Goal: Task Accomplishment & Management: Use online tool/utility

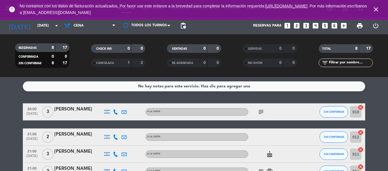
click at [261, 112] on icon "subject" at bounding box center [261, 111] width 7 height 7
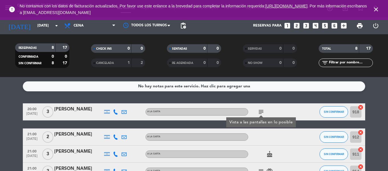
click at [374, 9] on icon "close" at bounding box center [375, 9] width 7 height 7
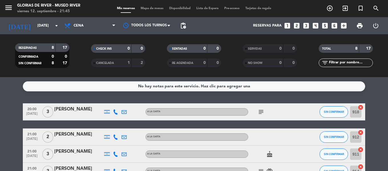
click at [149, 9] on span "Mapa de mesas" at bounding box center [152, 8] width 29 height 3
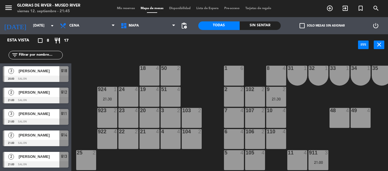
click at [38, 70] on span "[PERSON_NAME]" at bounding box center [39, 71] width 41 height 6
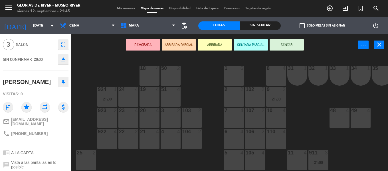
scroll to position [73, 0]
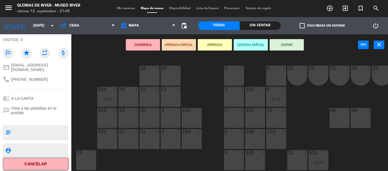
click at [29, 127] on textarea at bounding box center [40, 132] width 54 height 12
click at [32, 127] on textarea at bounding box center [40, 132] width 54 height 12
type textarea "BOX 24"
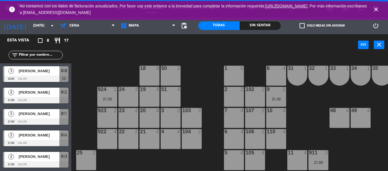
click at [377, 10] on icon "close" at bounding box center [375, 9] width 7 height 7
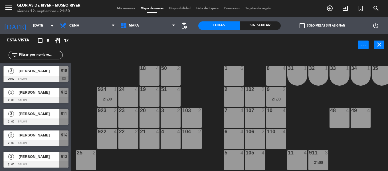
click at [36, 73] on span "[PERSON_NAME]" at bounding box center [39, 71] width 41 height 6
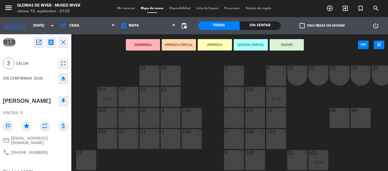
click at [62, 42] on icon "close" at bounding box center [63, 42] width 7 height 7
